Goal: Task Accomplishment & Management: Check status

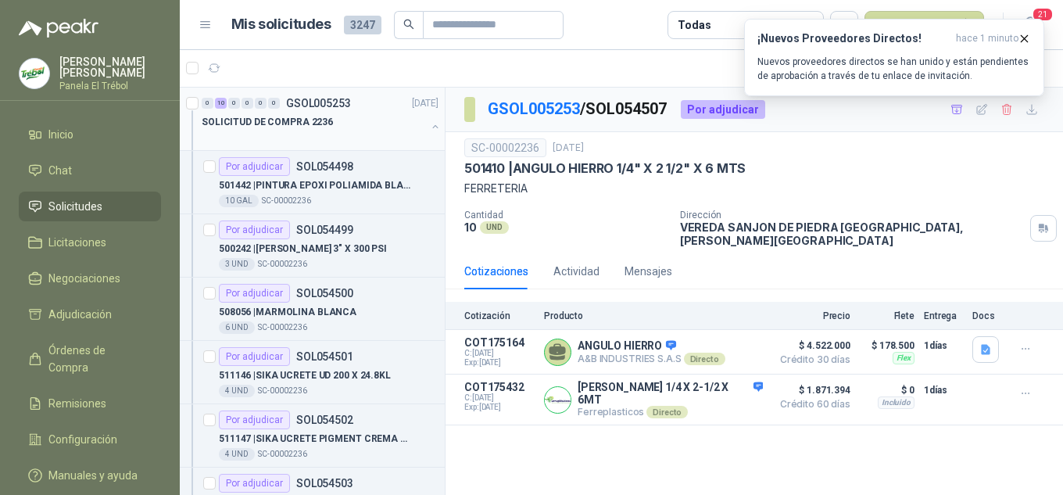
click at [429, 130] on button "button" at bounding box center [435, 126] width 13 height 13
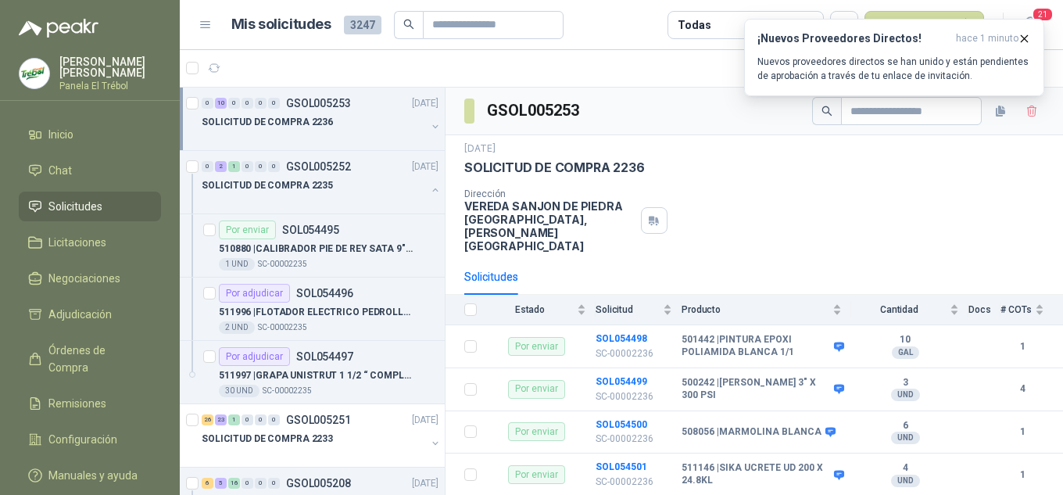
click at [429, 126] on button "button" at bounding box center [435, 126] width 13 height 13
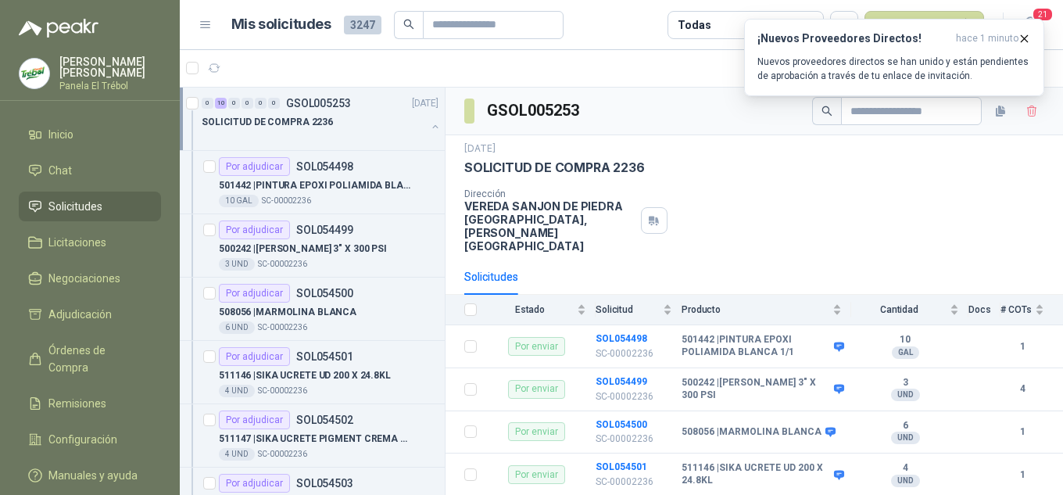
click at [429, 124] on button "button" at bounding box center [435, 126] width 13 height 13
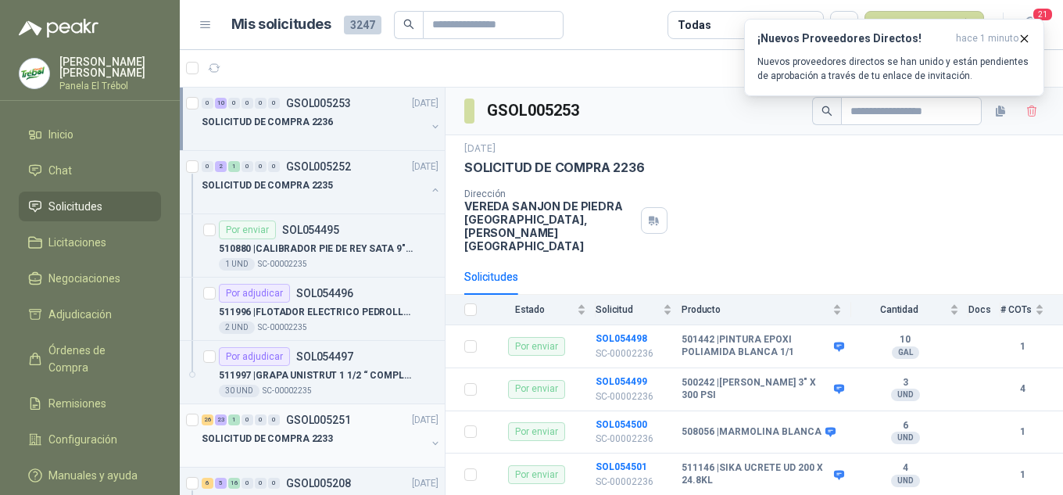
click at [411, 438] on div "SOLICITUD DE COMPRA 2233" at bounding box center [314, 438] width 224 height 19
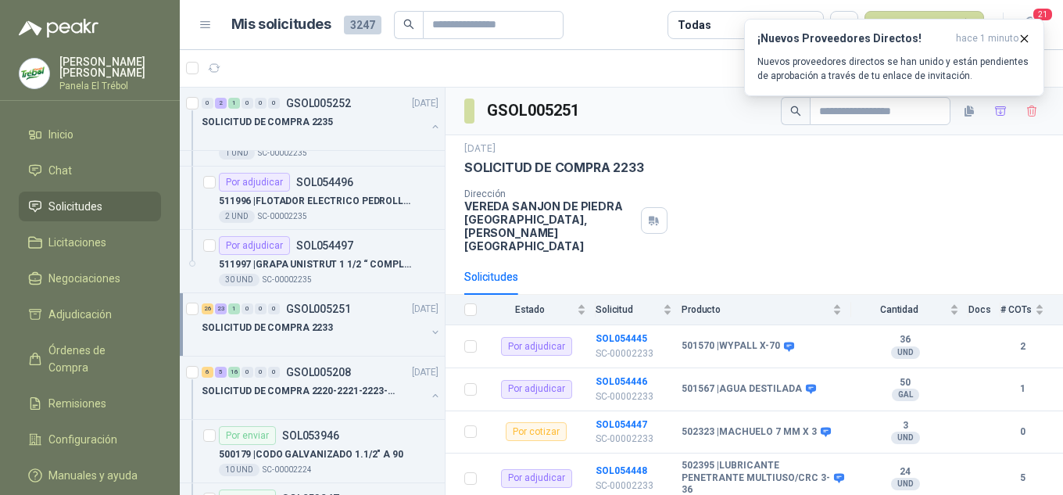
scroll to position [156, 0]
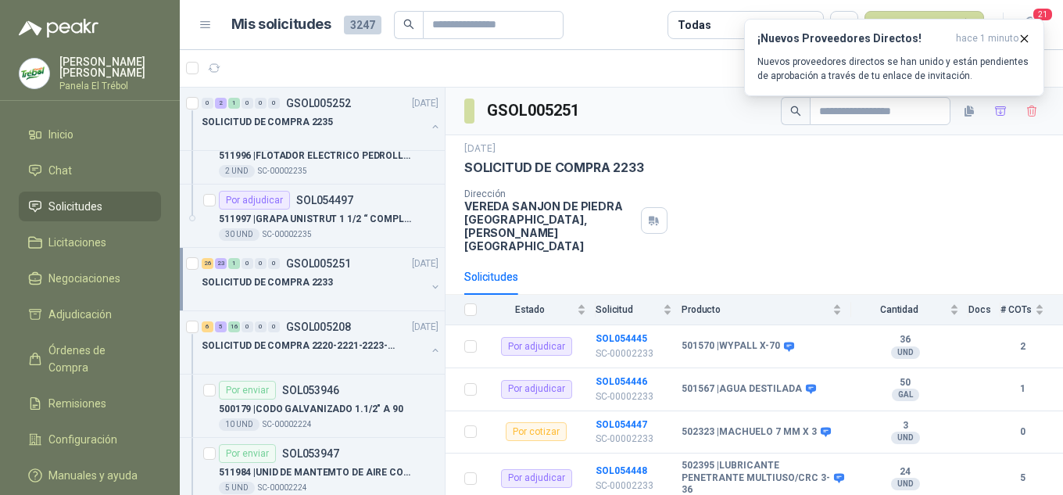
click at [429, 283] on button "button" at bounding box center [435, 287] width 13 height 13
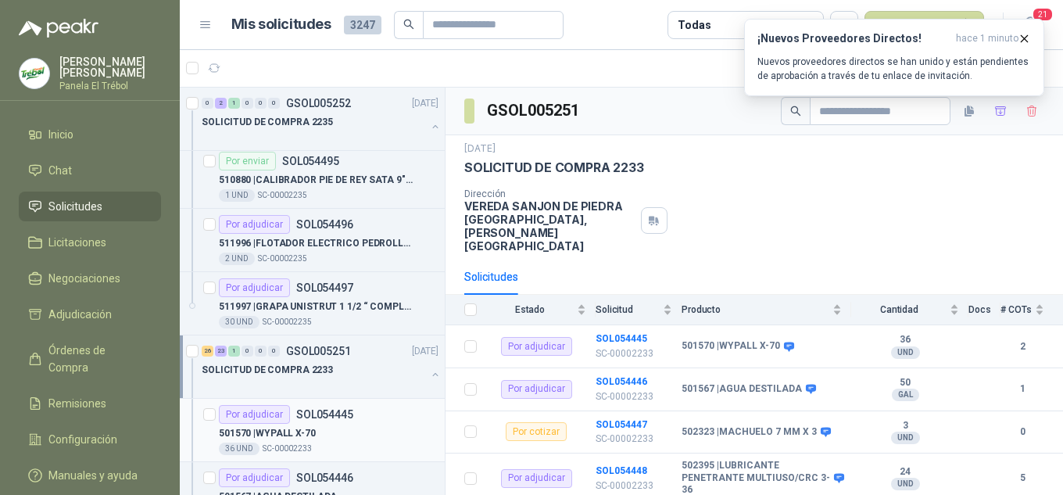
scroll to position [209, 0]
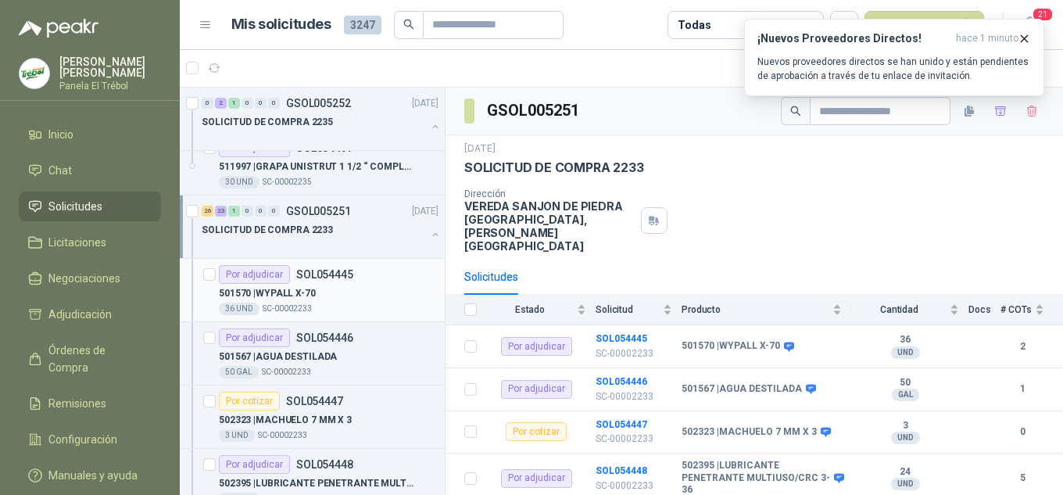
click at [370, 288] on div "501570 | WYPALL X-70" at bounding box center [329, 293] width 220 height 19
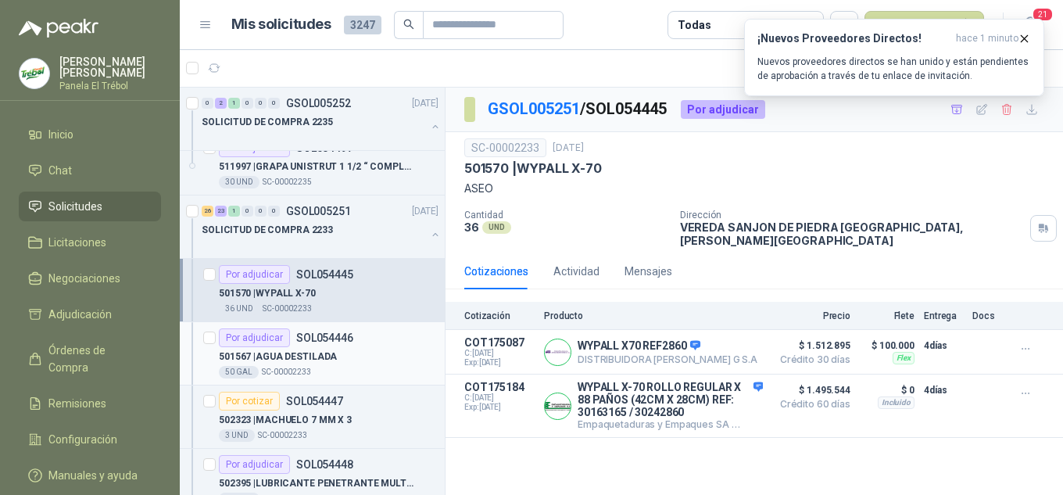
click at [371, 354] on div "501567 | AGUA DESTILADA" at bounding box center [329, 356] width 220 height 19
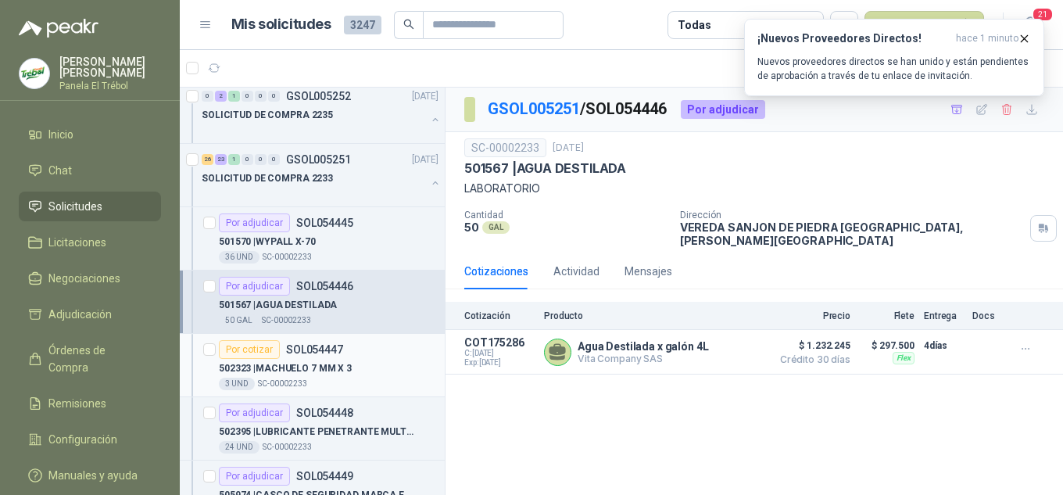
scroll to position [313, 0]
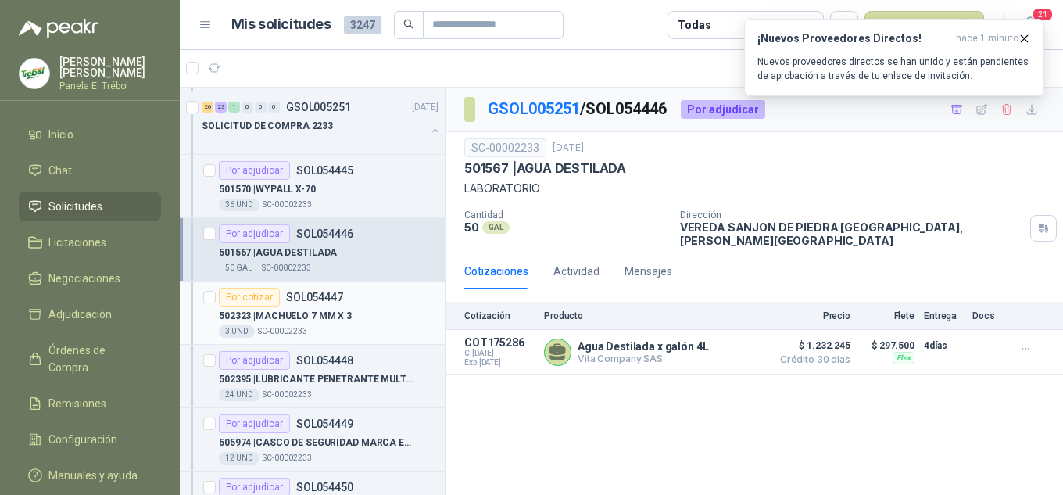
click at [367, 317] on div "502323 | MACHUELO 7 MM X 3" at bounding box center [329, 315] width 220 height 19
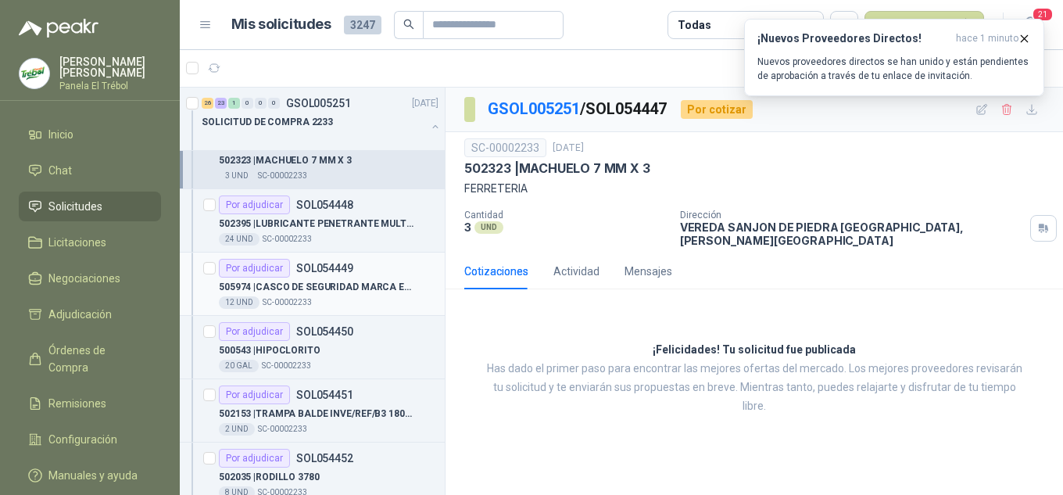
scroll to position [469, 0]
click at [345, 223] on p "502395 | LUBRICANTE PENETRANTE MULTIUSO/CRC 3-36" at bounding box center [316, 223] width 195 height 15
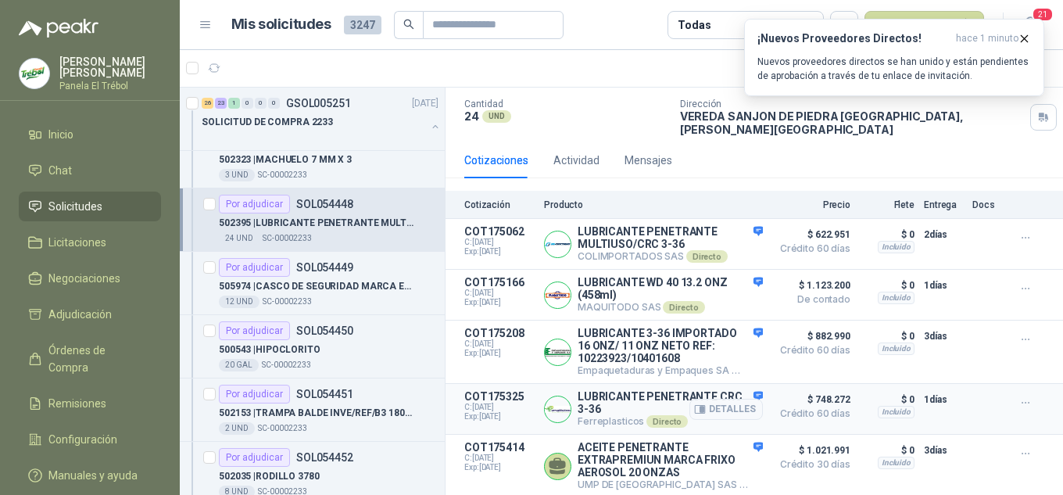
scroll to position [113, 0]
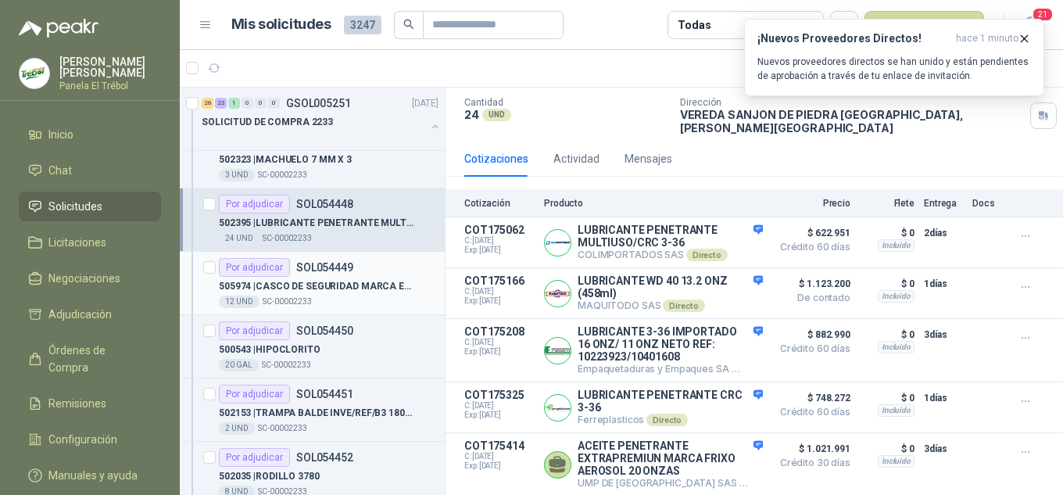
click at [347, 276] on div "Por adjudicar SOL054449" at bounding box center [286, 267] width 134 height 19
